Goal: Information Seeking & Learning: Understand process/instructions

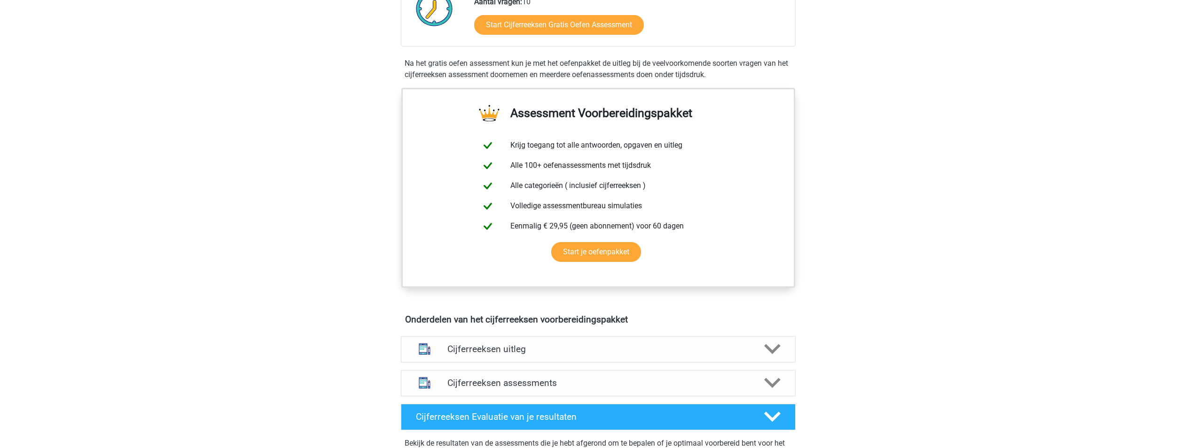
scroll to position [470, 0]
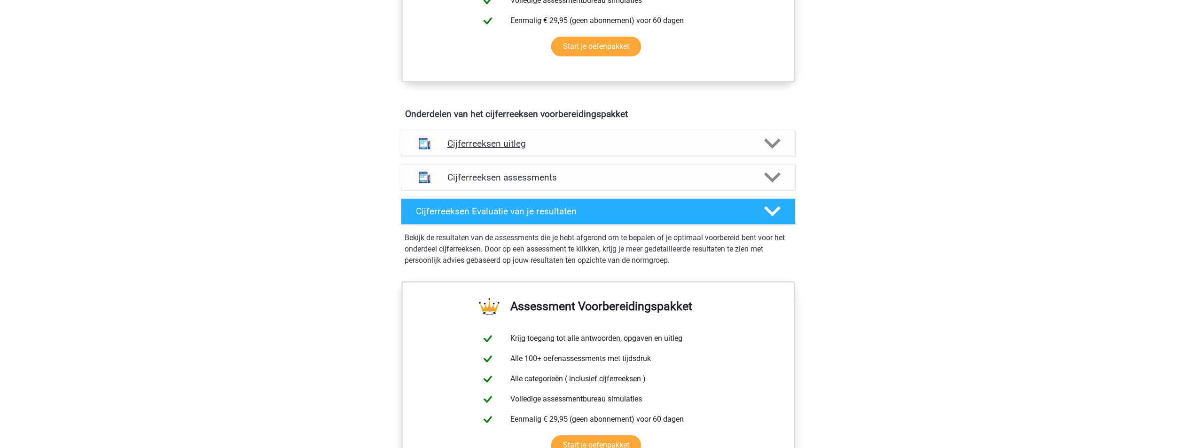
click at [778, 152] on icon at bounding box center [772, 143] width 16 height 16
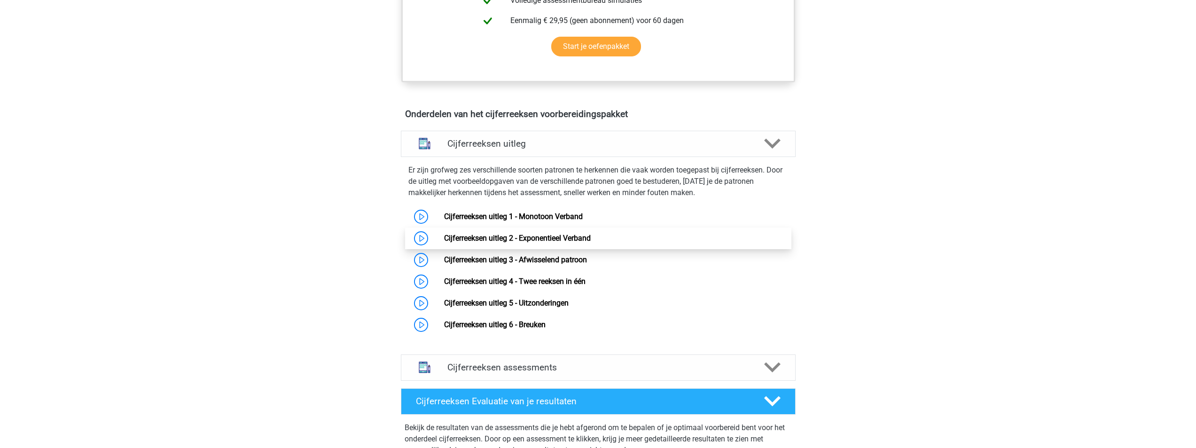
click at [591, 239] on link "Cijferreeksen uitleg 2 - Exponentieel Verband" at bounding box center [517, 238] width 147 height 9
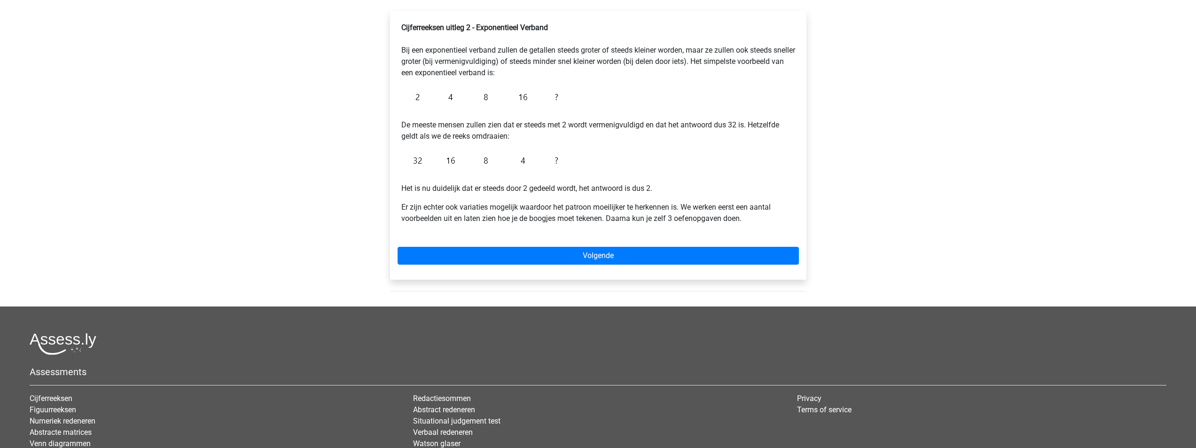
scroll to position [94, 0]
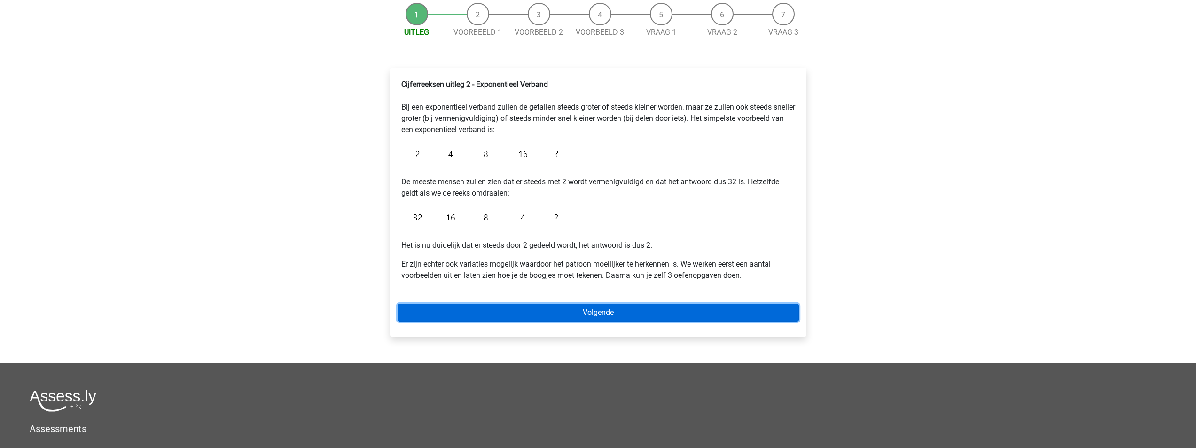
click at [619, 316] on link "Volgende" at bounding box center [598, 313] width 401 height 18
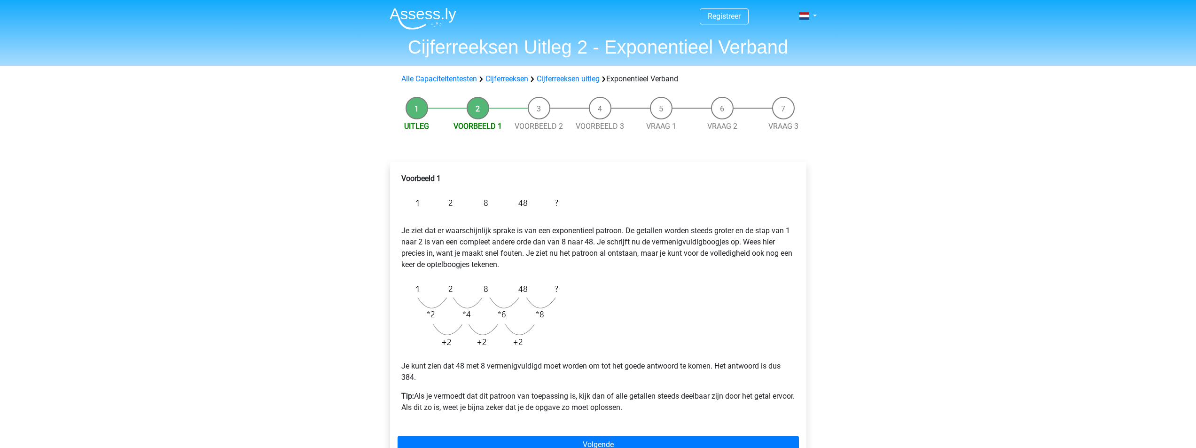
scroll to position [141, 0]
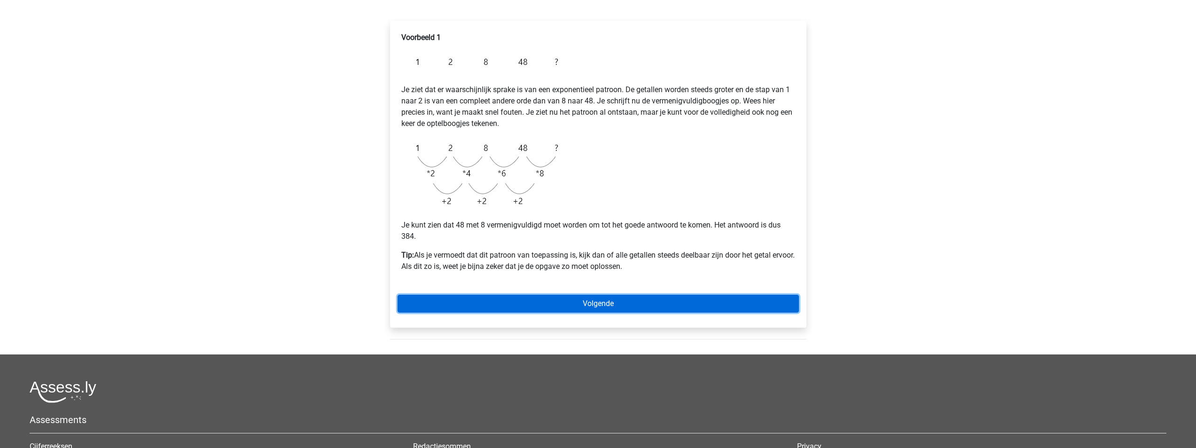
click at [589, 306] on link "Volgende" at bounding box center [598, 304] width 401 height 18
